Goal: Navigation & Orientation: Find specific page/section

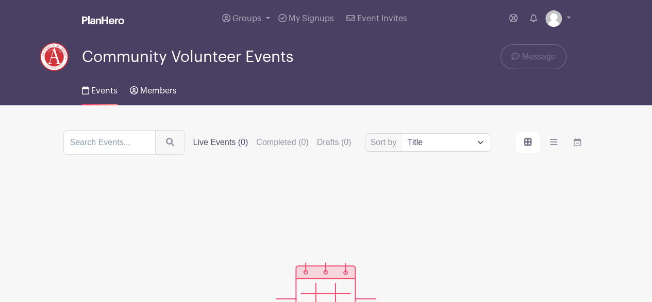
click at [147, 94] on span "Members" at bounding box center [158, 91] width 37 height 8
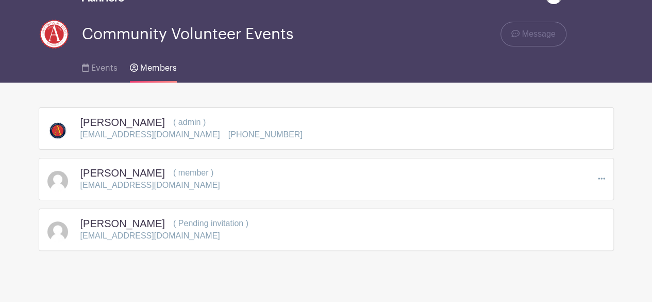
scroll to position [35, 0]
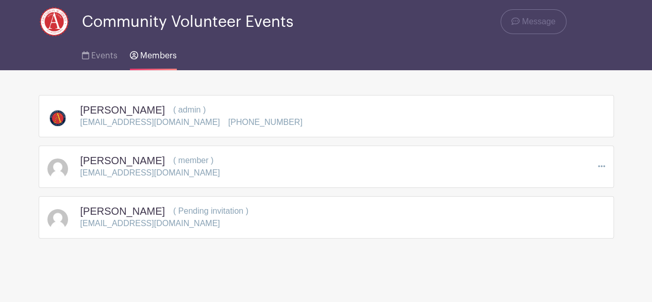
click at [221, 217] on div "[EMAIL_ADDRESS][DOMAIN_NAME]" at bounding box center [164, 223] width 168 height 12
click at [107, 53] on span "Events" at bounding box center [104, 56] width 26 height 8
